Goal: Register for event/course

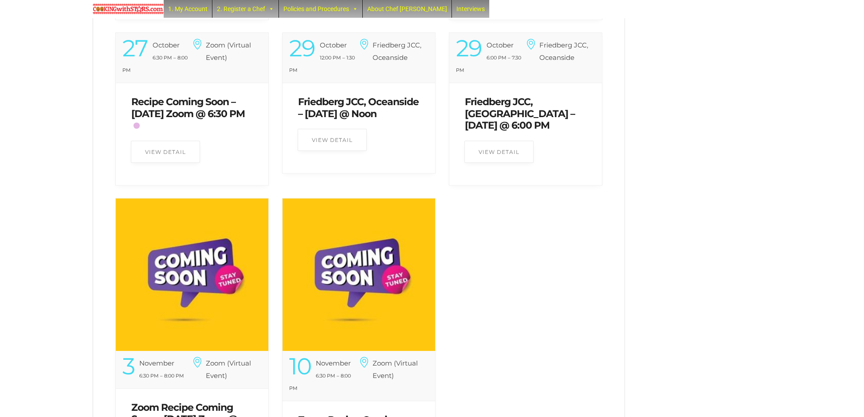
scroll to position [1954, 0]
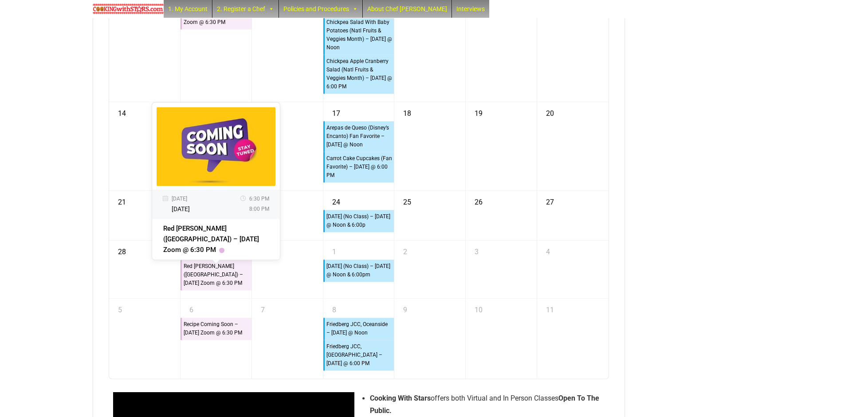
click at [222, 277] on div "Red [PERSON_NAME] ([GEOGRAPHIC_DATA]) – [DATE] Zoom @ 6:30 PM" at bounding box center [216, 275] width 67 height 26
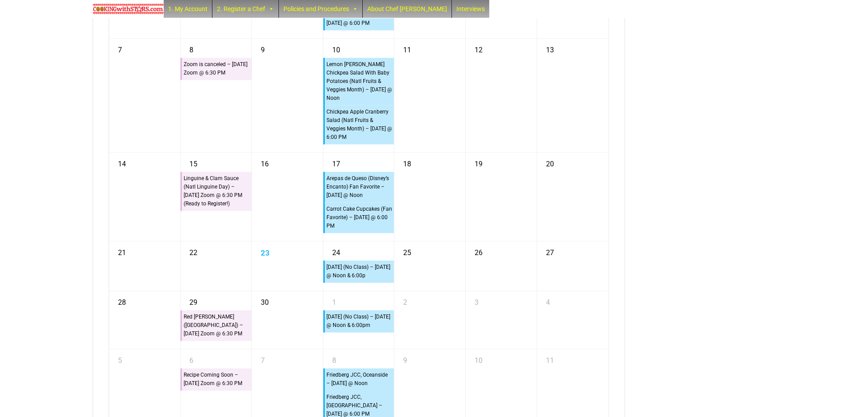
scroll to position [1898, 0]
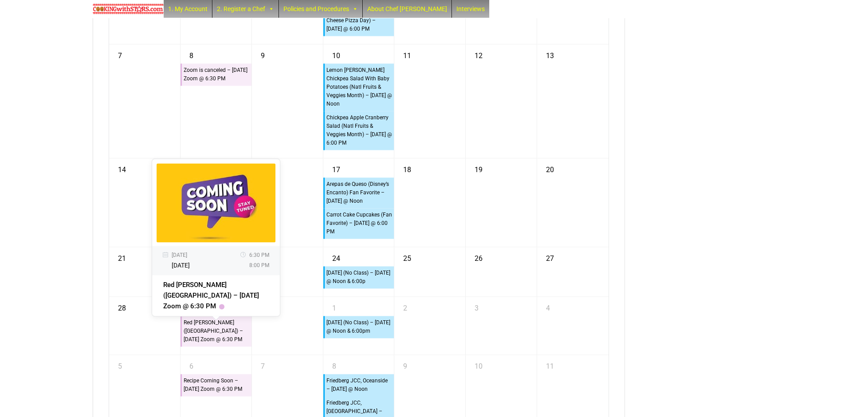
click at [198, 332] on div "Red [PERSON_NAME] ([GEOGRAPHIC_DATA]) – [DATE] Zoom @ 6:30 PM" at bounding box center [216, 331] width 67 height 26
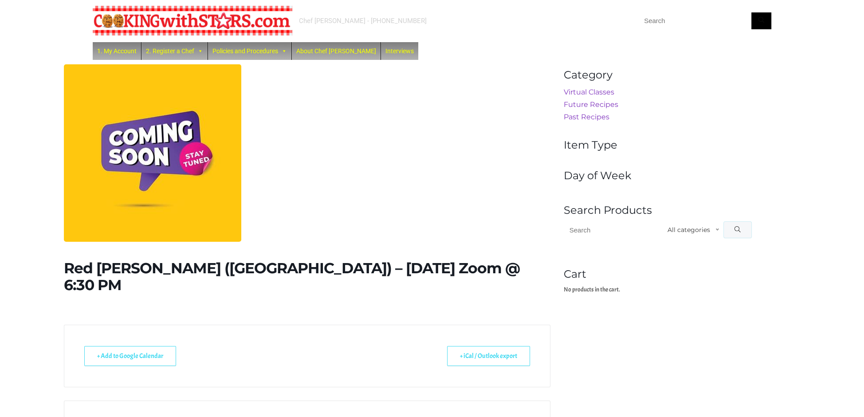
scroll to position [1, 0]
click at [319, 269] on h1 "Red [PERSON_NAME] ([GEOGRAPHIC_DATA]) – [DATE] Zoom @ 6:30 PM" at bounding box center [307, 276] width 487 height 34
drag, startPoint x: 319, startPoint y: 269, endPoint x: 200, endPoint y: 202, distance: 136.7
click at [313, 266] on h1 "Red [PERSON_NAME] ([GEOGRAPHIC_DATA]) – [DATE] Zoom @ 6:30 PM" at bounding box center [307, 276] width 487 height 34
click at [190, 196] on img at bounding box center [152, 152] width 177 height 177
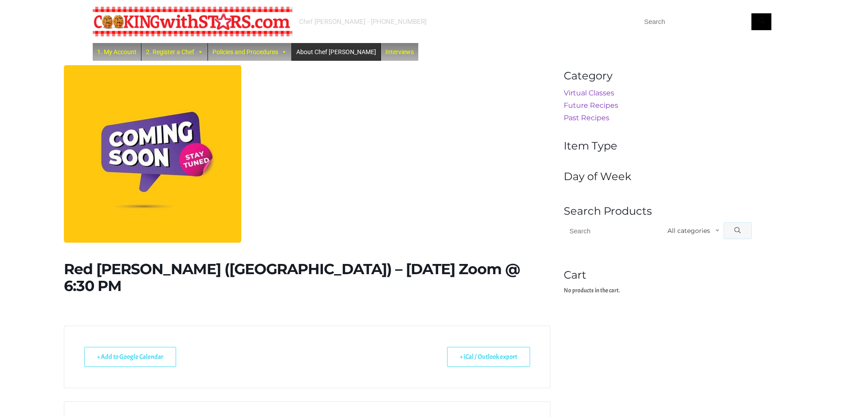
click at [329, 51] on link "About Chef [PERSON_NAME]" at bounding box center [336, 52] width 89 height 18
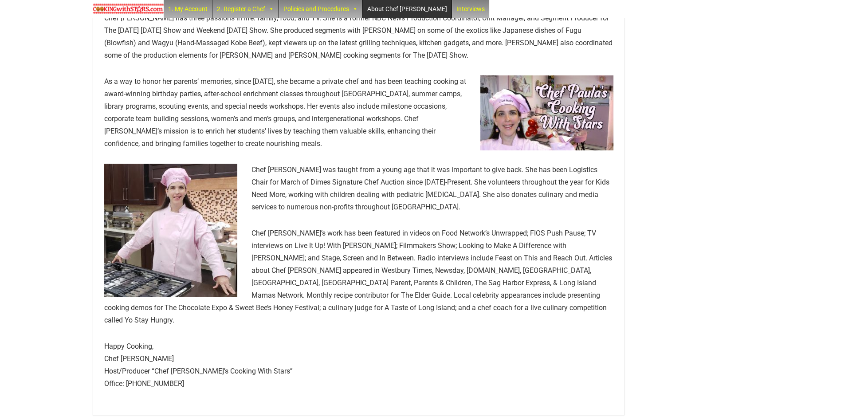
scroll to position [102, 0]
